Goal: Information Seeking & Learning: Learn about a topic

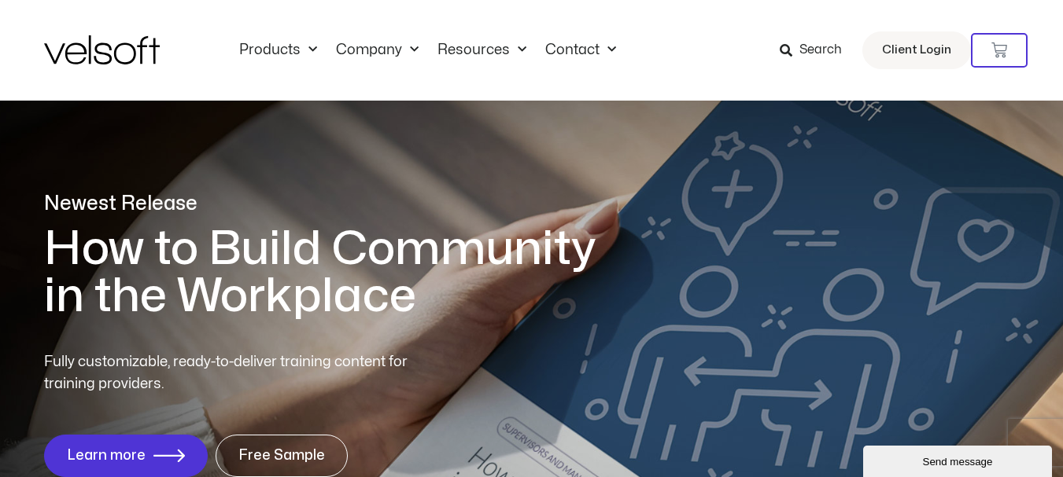
drag, startPoint x: 0, startPoint y: 147, endPoint x: 536, endPoint y: 186, distance: 537.9
click at [0, 147] on div "Newest Release How to Build Community in the Workplace Fully customizable, read…" at bounding box center [531, 343] width 1063 height 698
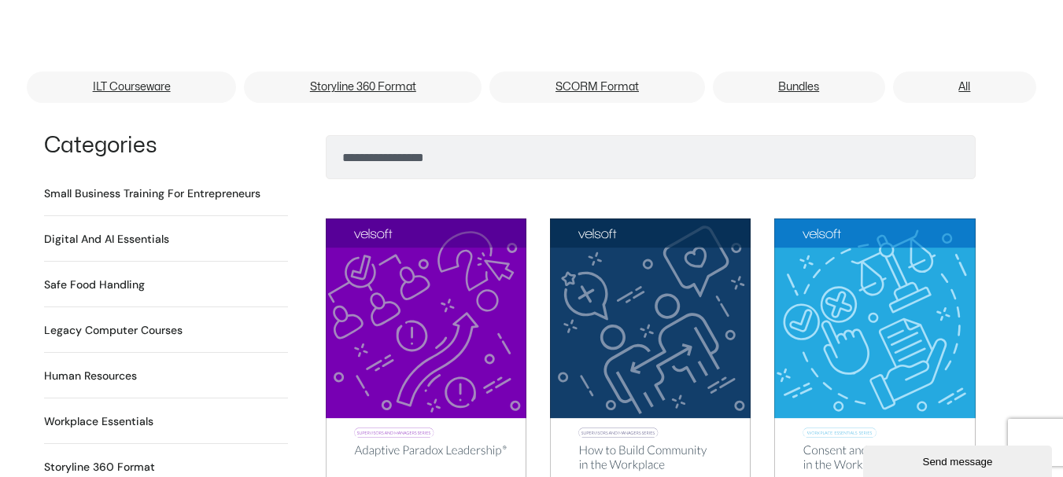
scroll to position [1023, 0]
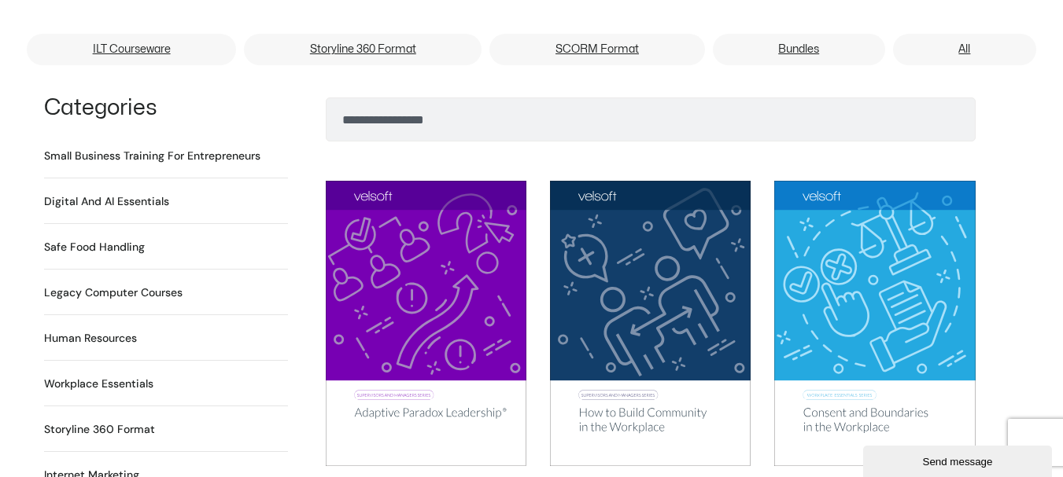
click at [101, 193] on h2 "Digital and AI Essentials 25 Products" at bounding box center [106, 201] width 125 height 17
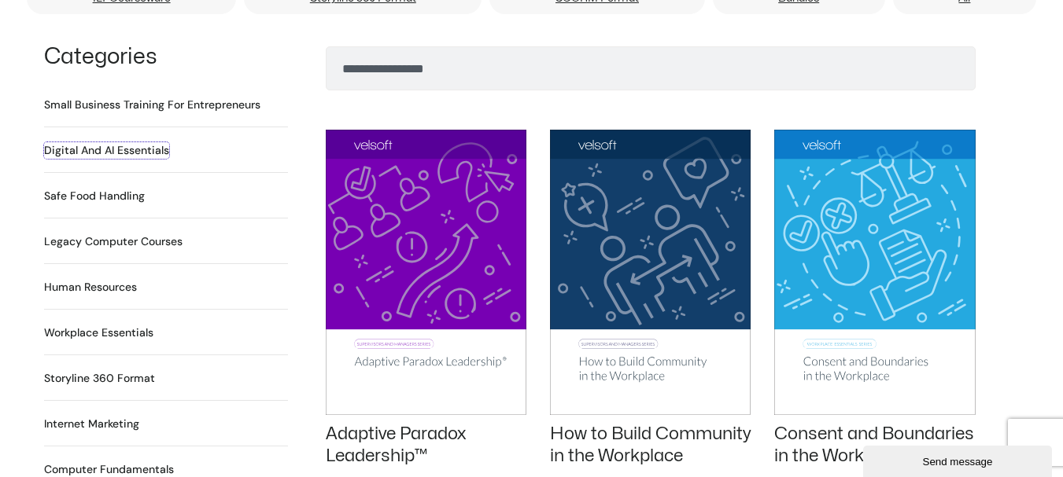
scroll to position [1101, 0]
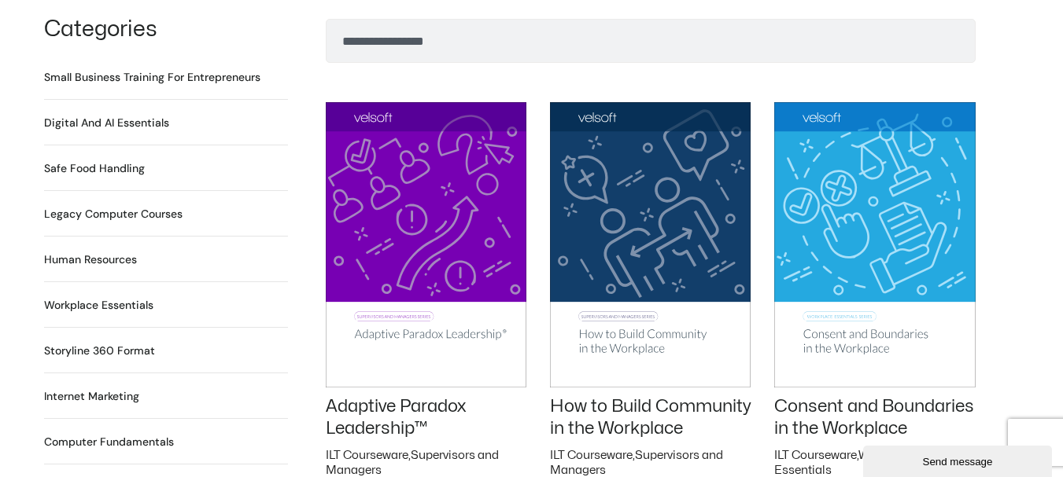
click at [123, 297] on h2 "Workplace Essentials 99 Products" at bounding box center [98, 305] width 109 height 17
click at [131, 343] on h2 "Storyline 360 Format 116 Products" at bounding box center [99, 351] width 111 height 17
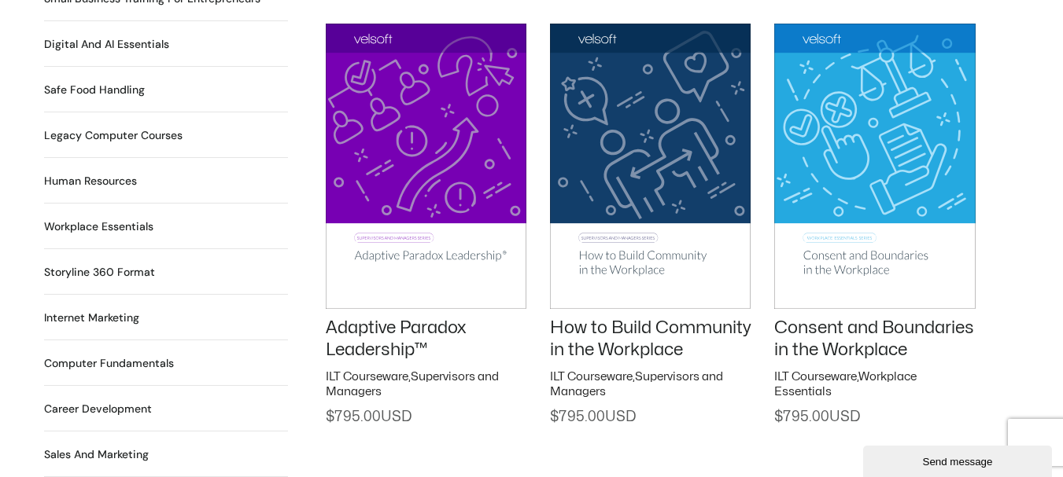
click at [108, 264] on h2 "Storyline 360 Format 116 Products" at bounding box center [99, 272] width 111 height 17
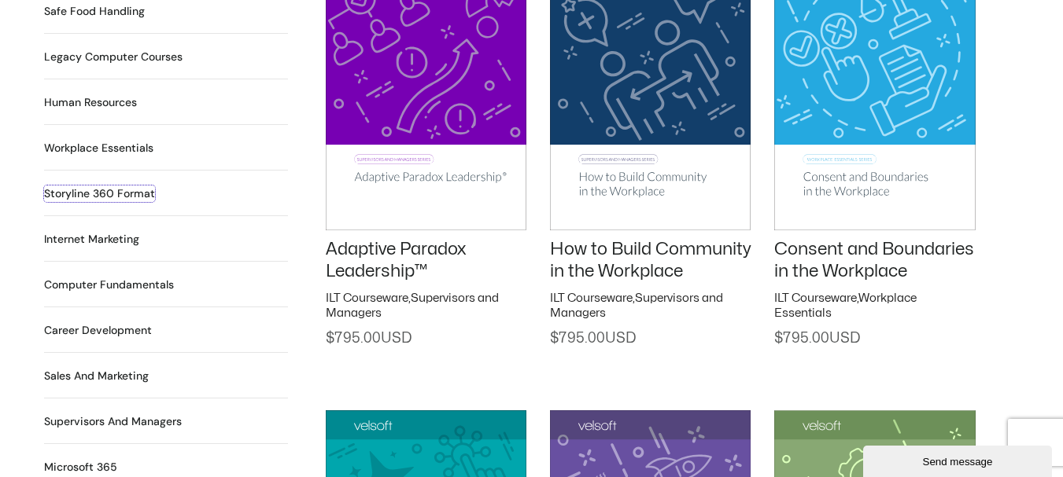
scroll to position [1310, 0]
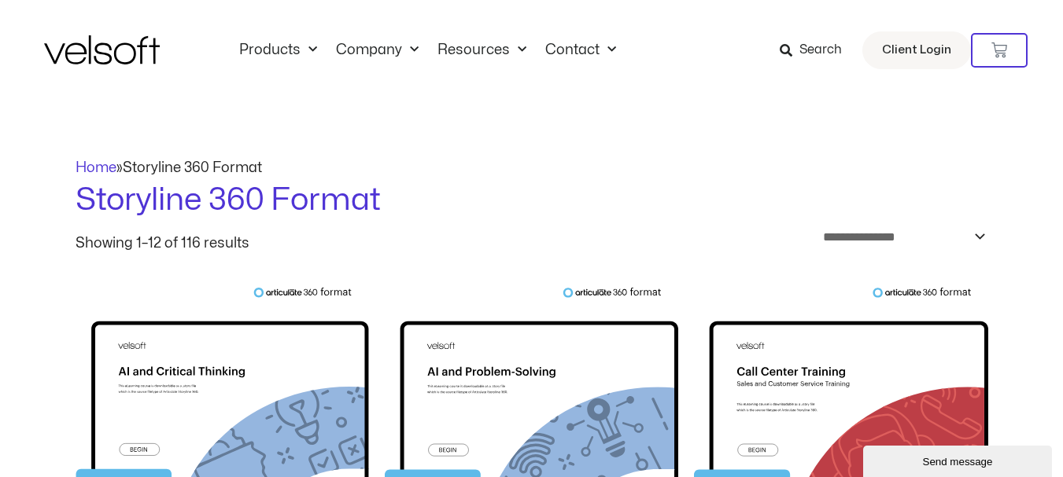
click at [193, 169] on span "Storyline 360 Format" at bounding box center [192, 167] width 139 height 13
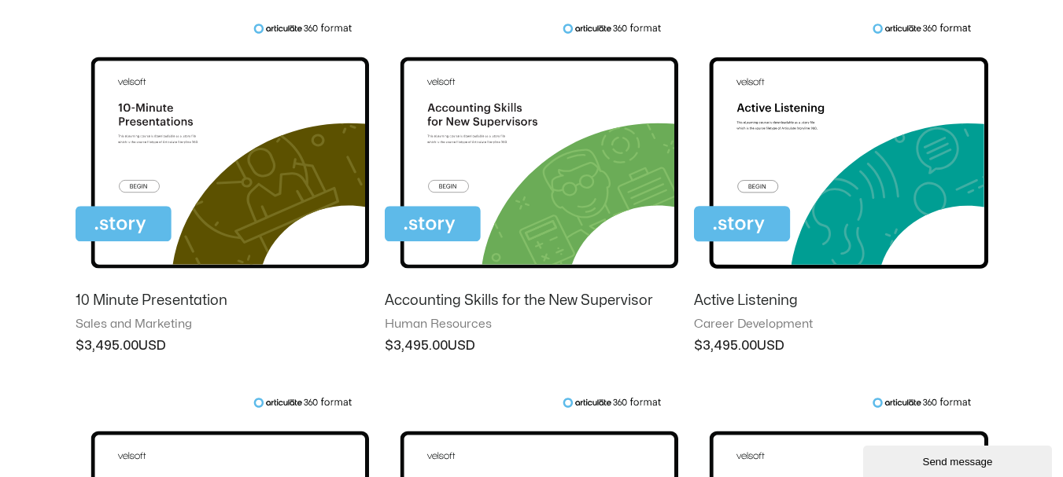
scroll to position [1023, 0]
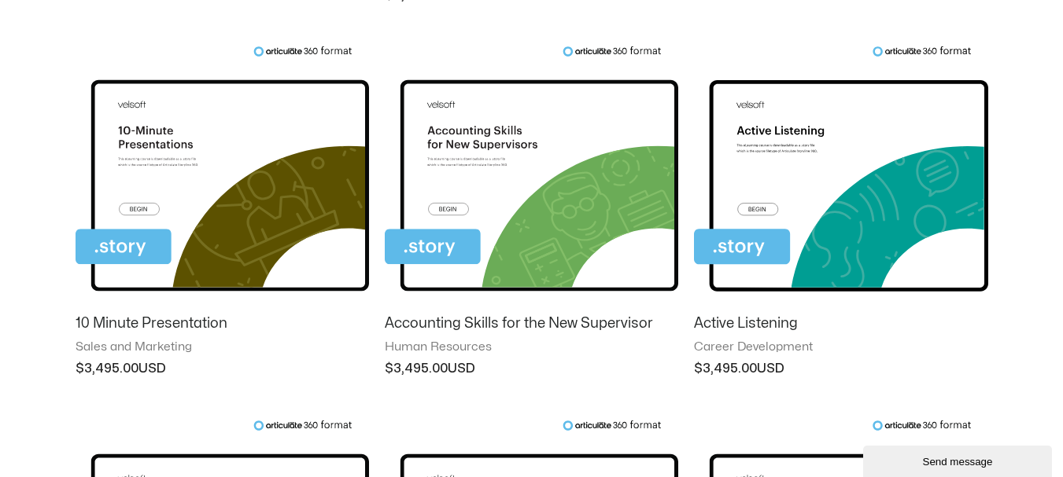
click at [923, 54] on img at bounding box center [840, 174] width 293 height 256
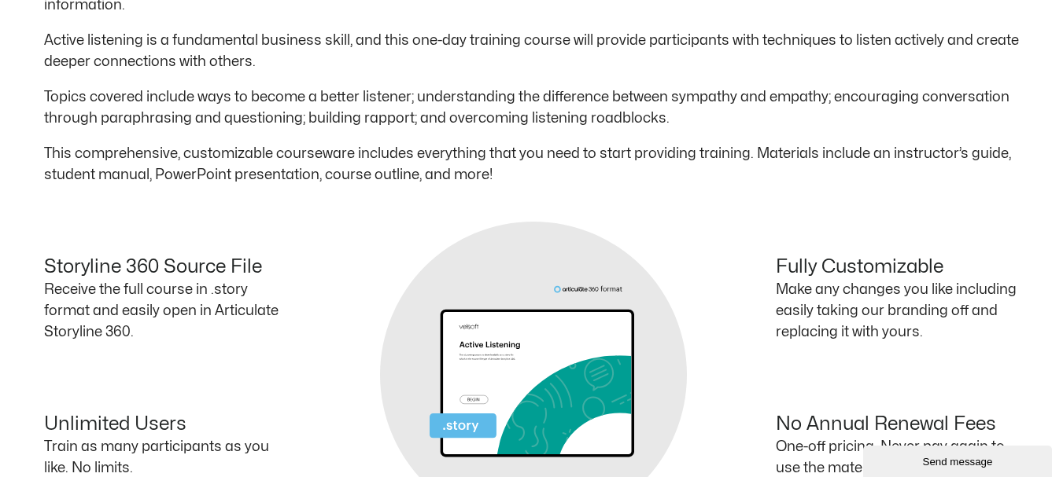
scroll to position [492, 0]
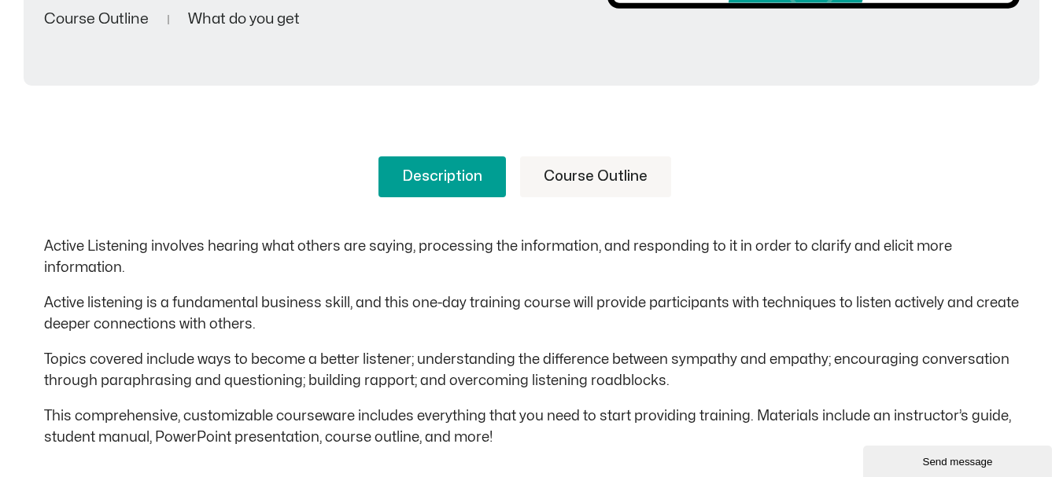
drag, startPoint x: 198, startPoint y: 208, endPoint x: 348, endPoint y: 217, distance: 149.7
click at [198, 208] on div "Description Course Outline Active Listening involves hearing what others are sa…" at bounding box center [531, 303] width 975 height 292
click at [621, 173] on link "Course Outline" at bounding box center [595, 177] width 151 height 41
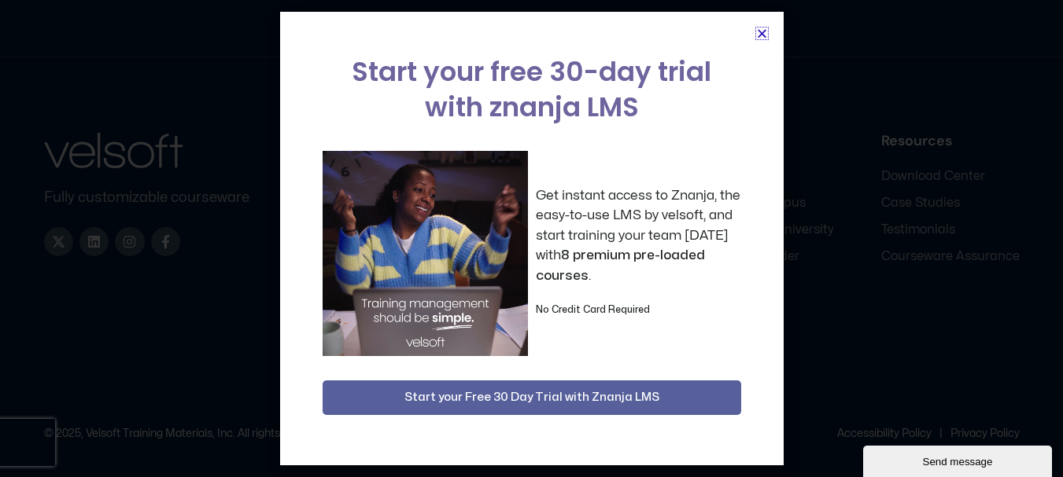
scroll to position [1981, 0]
click at [764, 37] on icon "Close" at bounding box center [762, 34] width 12 height 12
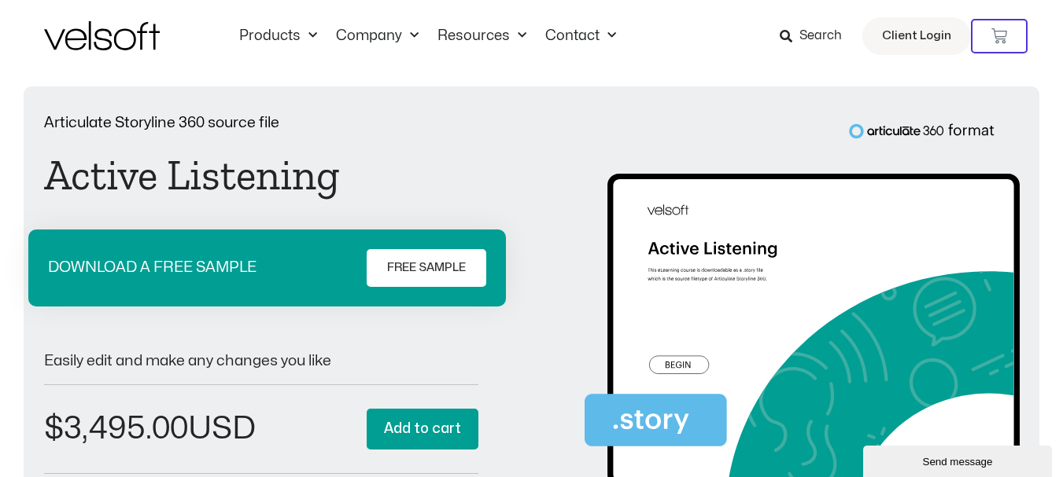
scroll to position [0, 0]
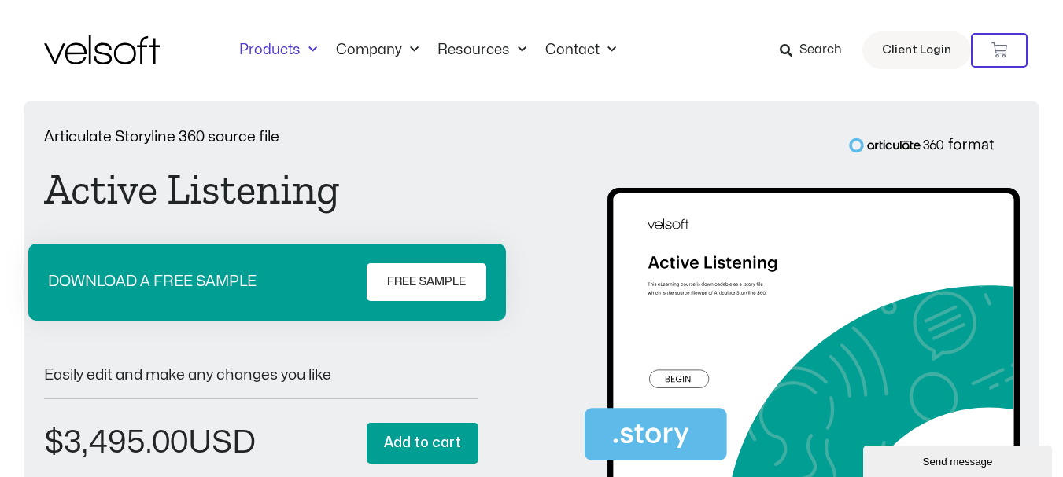
click at [267, 50] on link "Products" at bounding box center [278, 50] width 97 height 17
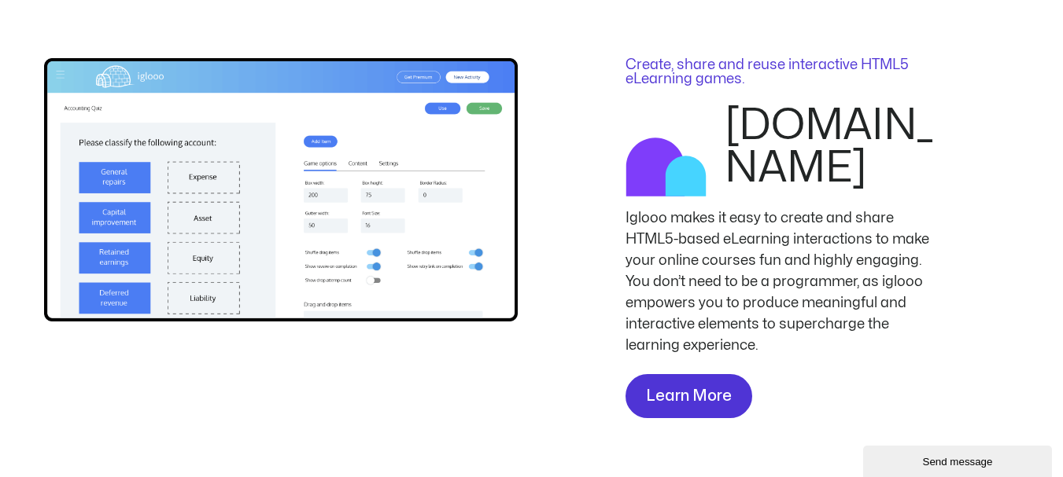
scroll to position [3854, 0]
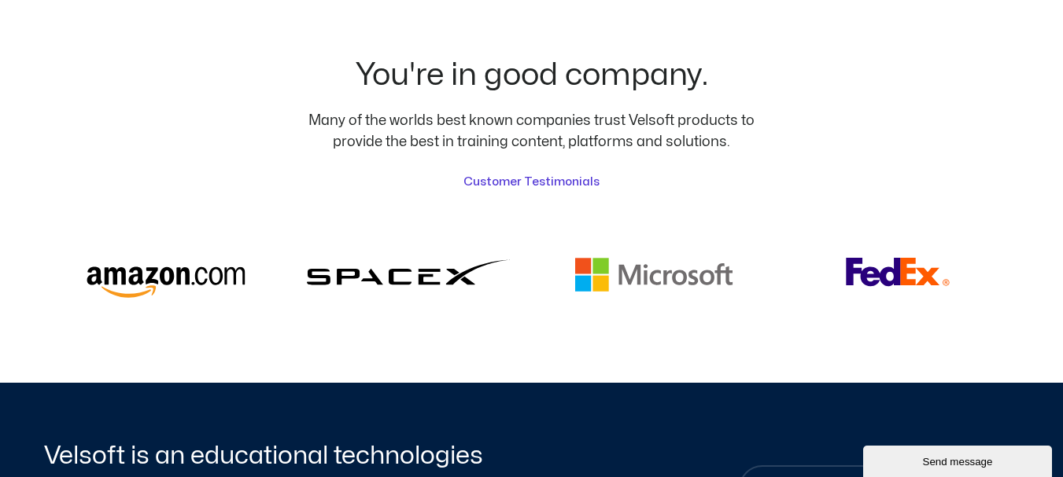
click at [1043, 273] on div "You're in good company. Many of the worlds best known companies trust Velsoft p…" at bounding box center [531, 183] width 1063 height 399
click at [14, 178] on div "You're in good company. Many of the worlds best known companies trust Velsoft p…" at bounding box center [531, 183] width 1063 height 399
